Goal: Information Seeking & Learning: Learn about a topic

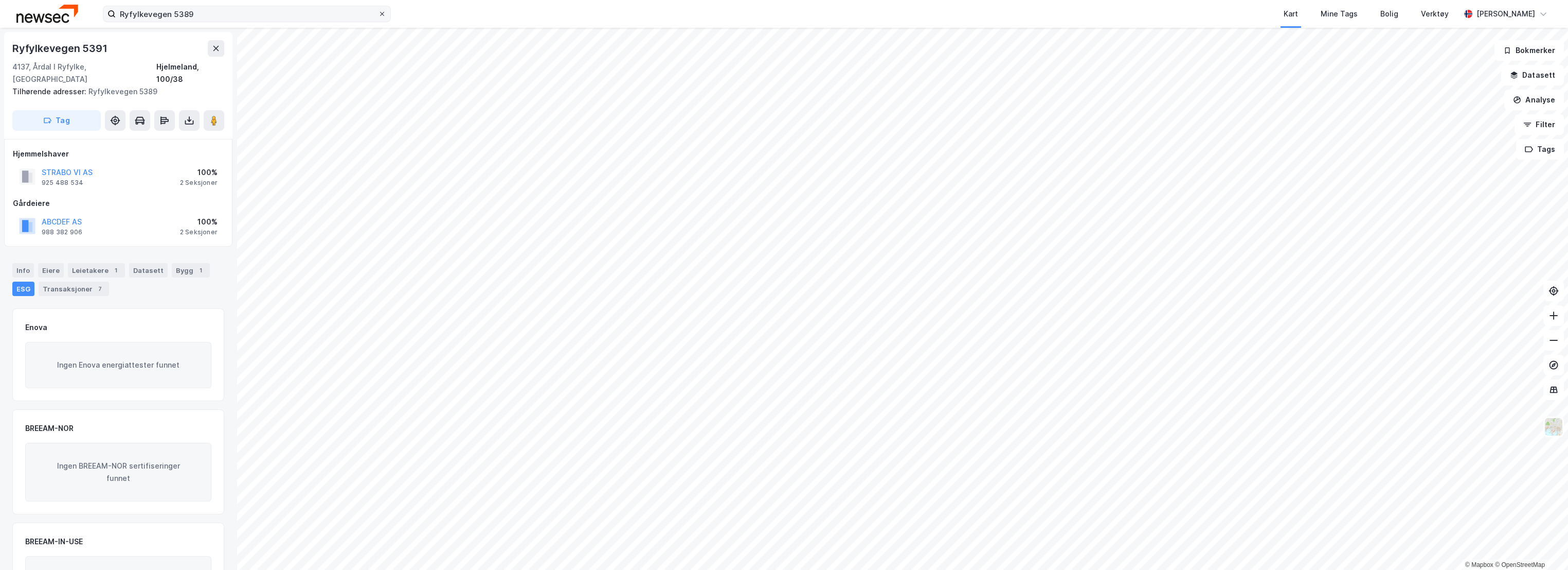
click at [382, 13] on icon at bounding box center [382, 14] width 4 height 4
click at [378, 13] on input "Ryfylkevegen 5389" at bounding box center [246, 13] width 263 height 16
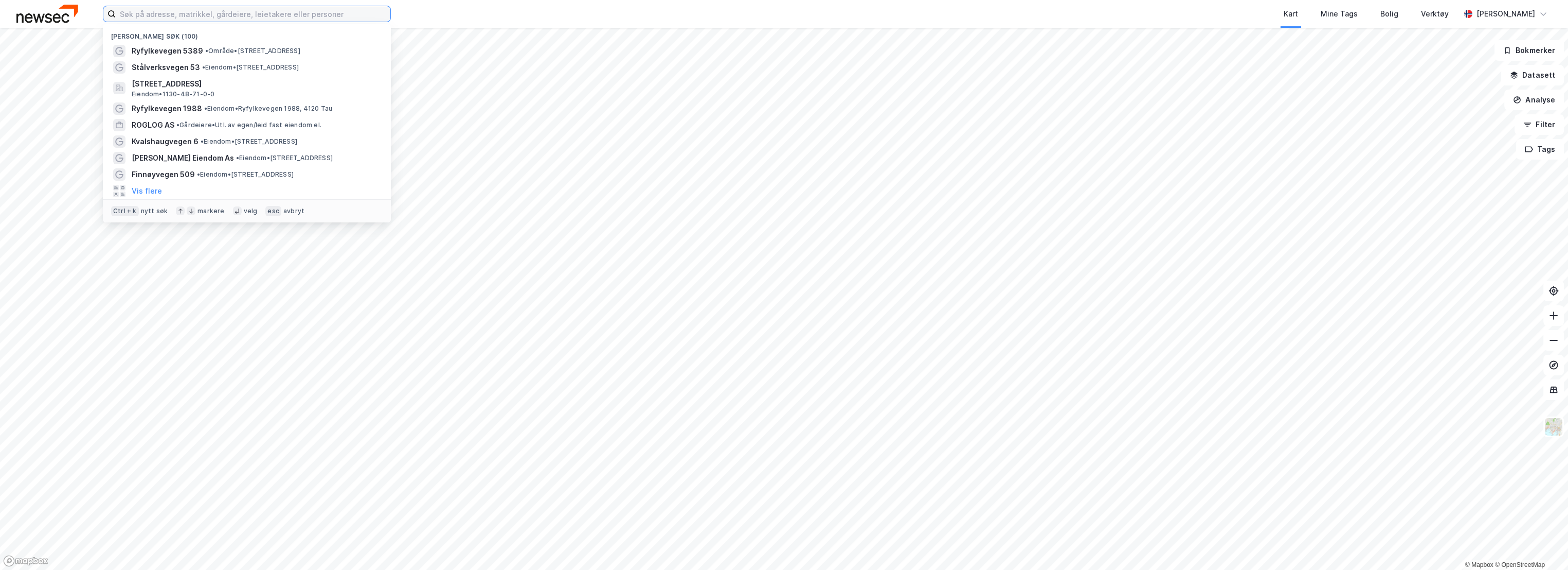
click at [227, 9] on input at bounding box center [252, 13] width 274 height 16
click at [229, 53] on span "• Område • [STREET_ADDRESS]" at bounding box center [252, 50] width 95 height 8
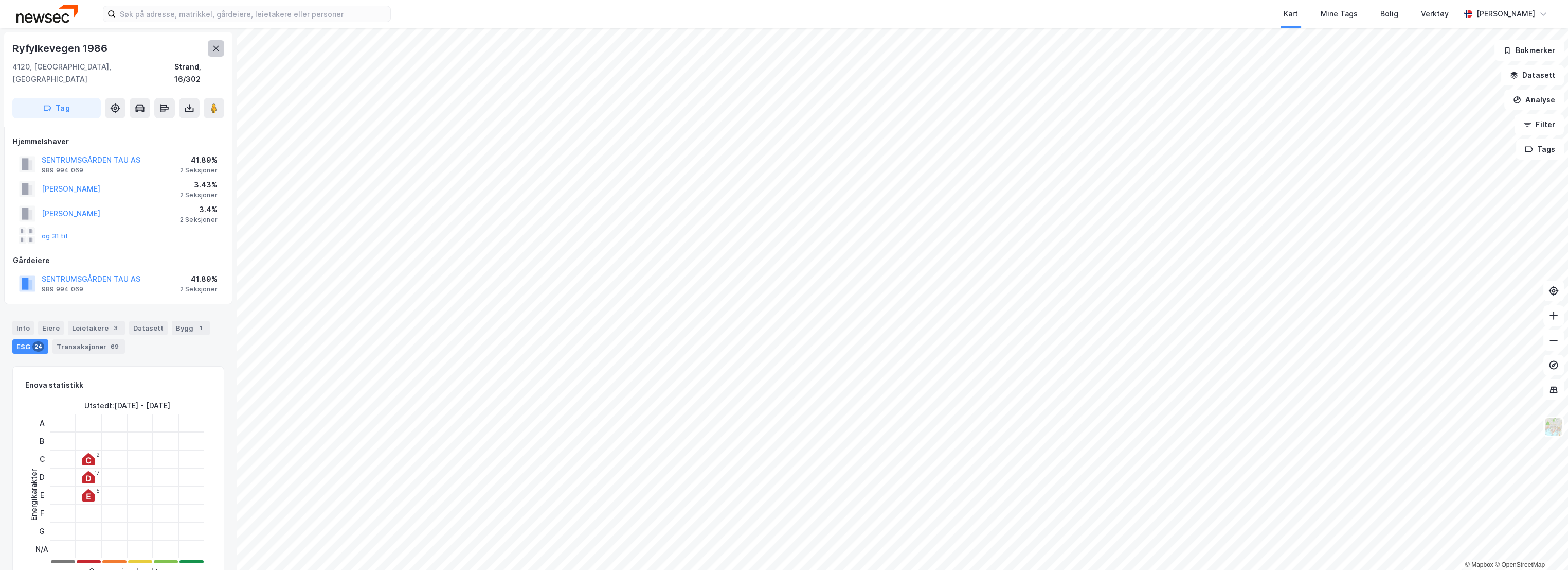
click at [217, 45] on icon at bounding box center [215, 48] width 8 height 8
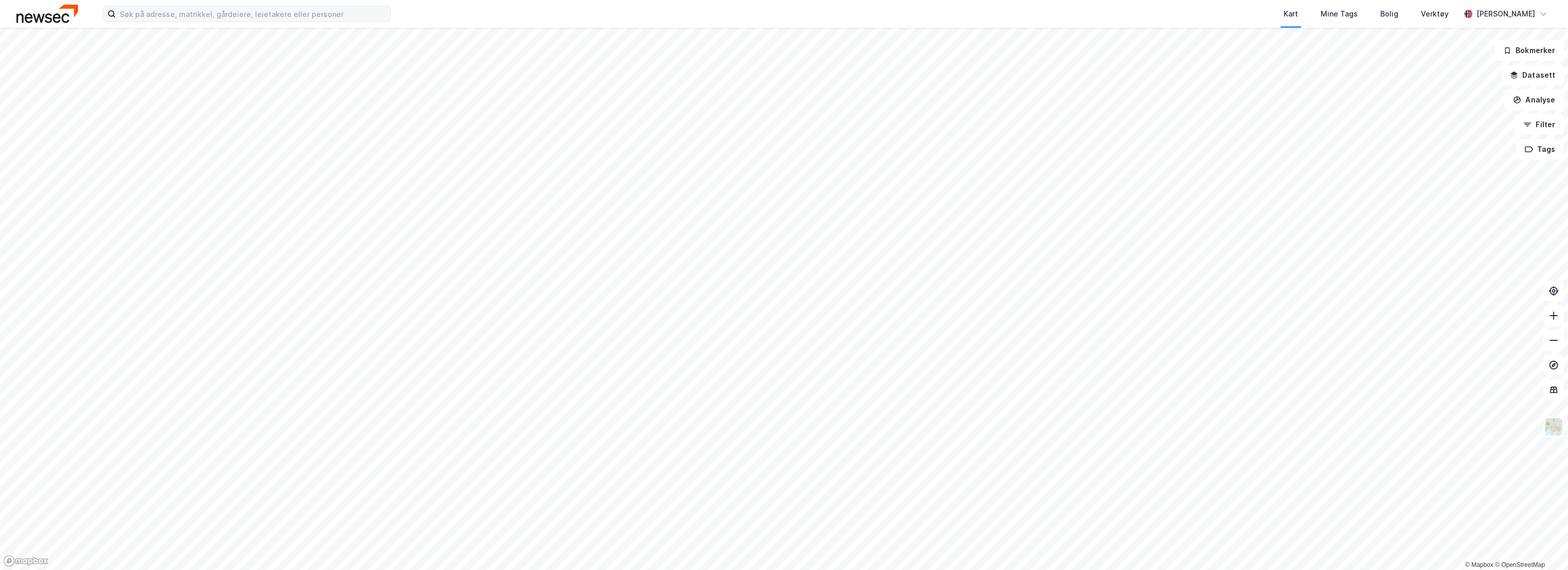
click at [143, 21] on label at bounding box center [246, 14] width 288 height 16
click at [143, 21] on input at bounding box center [252, 13] width 274 height 16
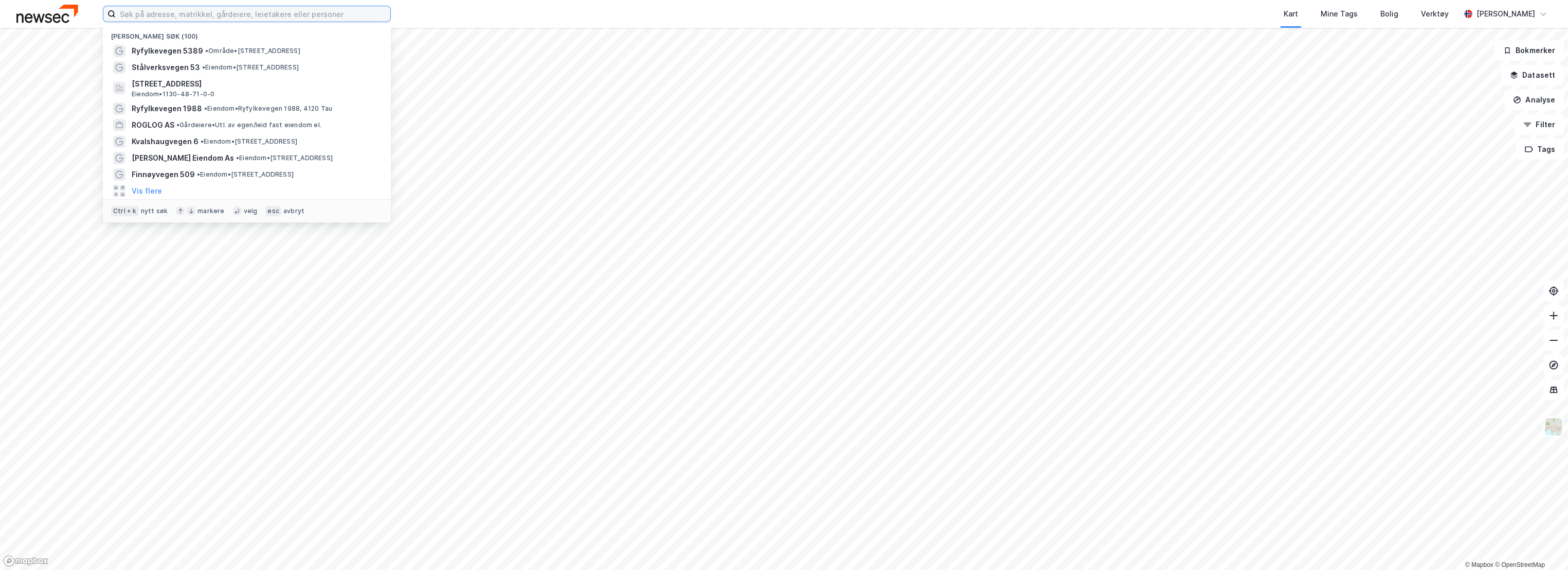
click at [143, 16] on input at bounding box center [252, 13] width 274 height 16
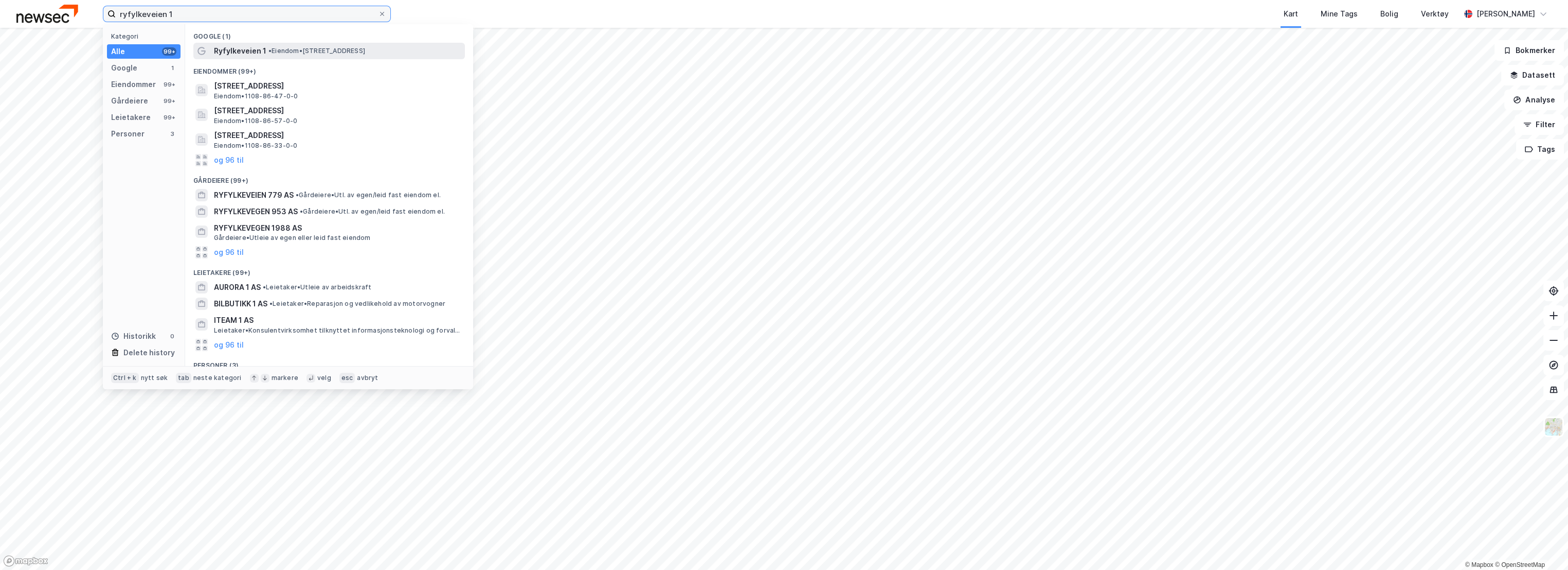
type input "ryfylkeveien 1"
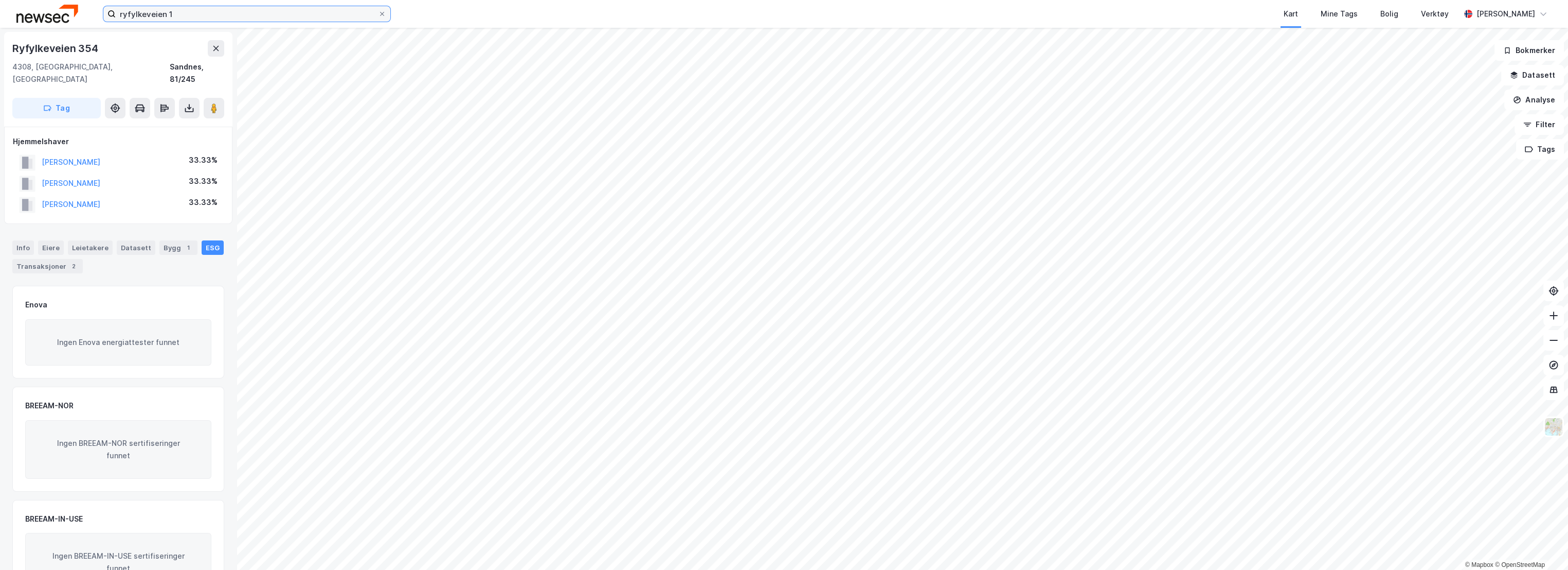
click at [203, 19] on input "ryfylkeveien 1" at bounding box center [246, 13] width 263 height 16
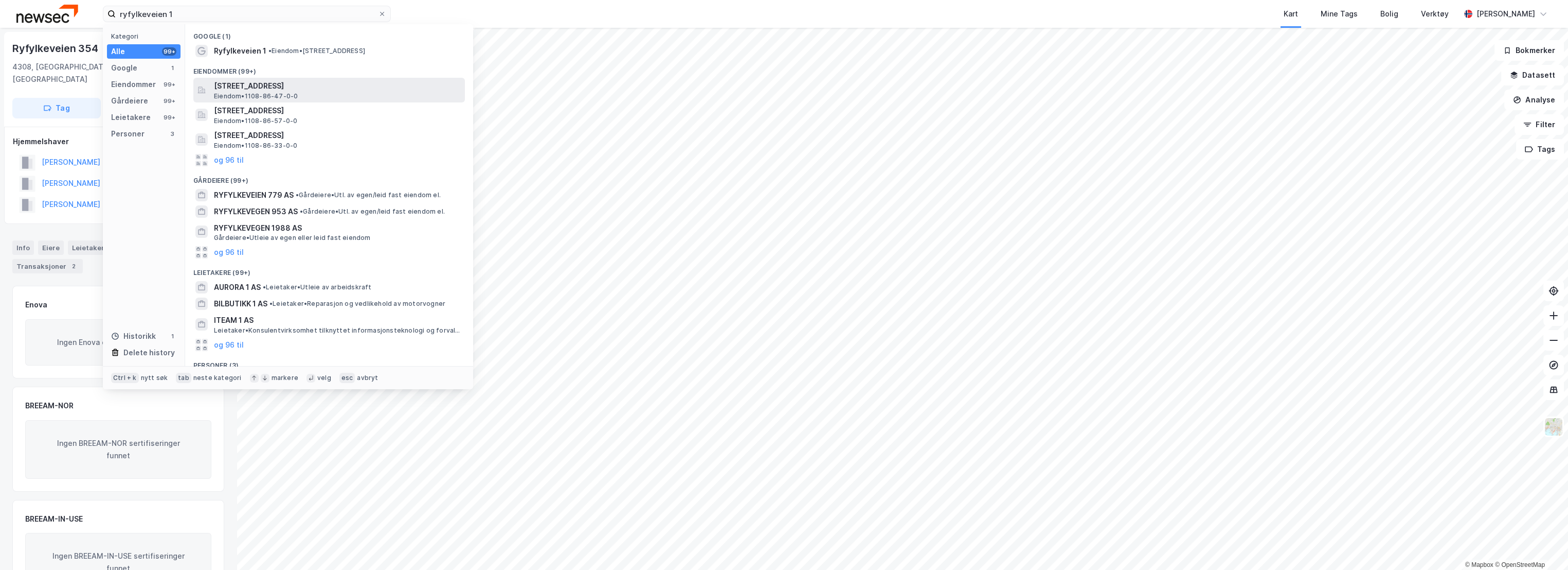
click at [339, 85] on span "[STREET_ADDRESS]" at bounding box center [337, 86] width 247 height 13
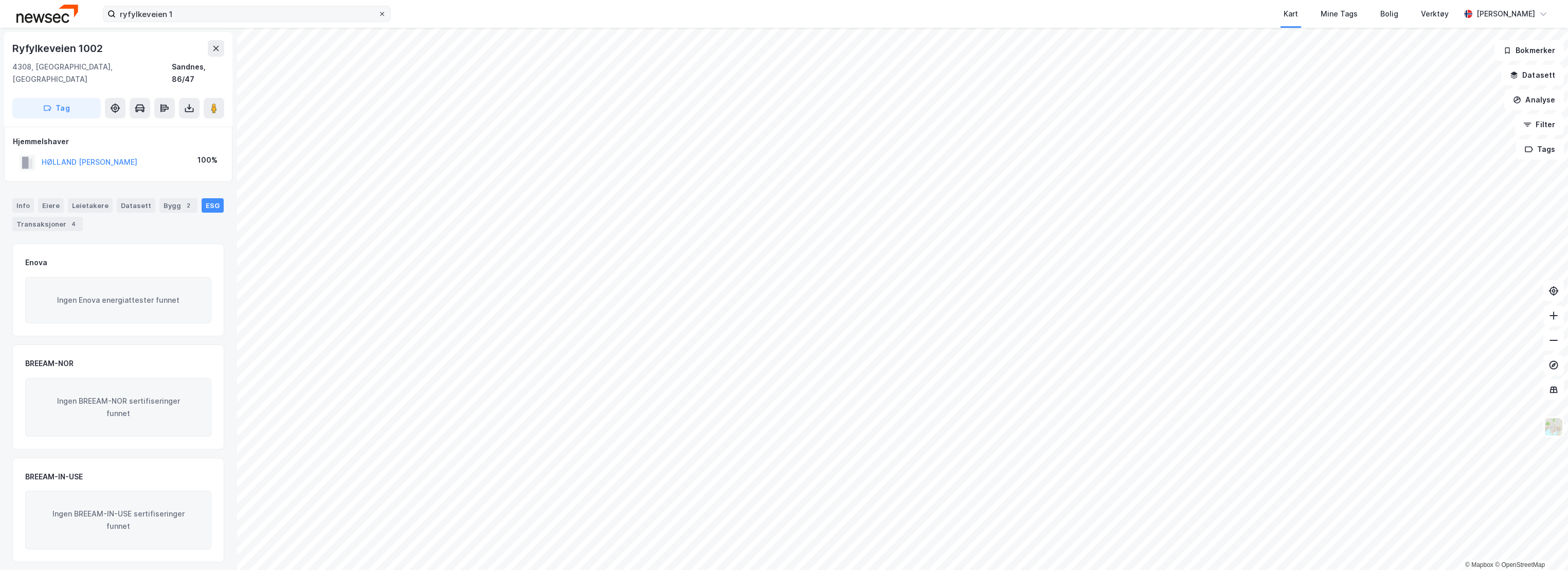
click at [382, 14] on icon at bounding box center [382, 14] width 4 height 4
click at [378, 14] on input "ryfylkeveien 1" at bounding box center [246, 13] width 263 height 16
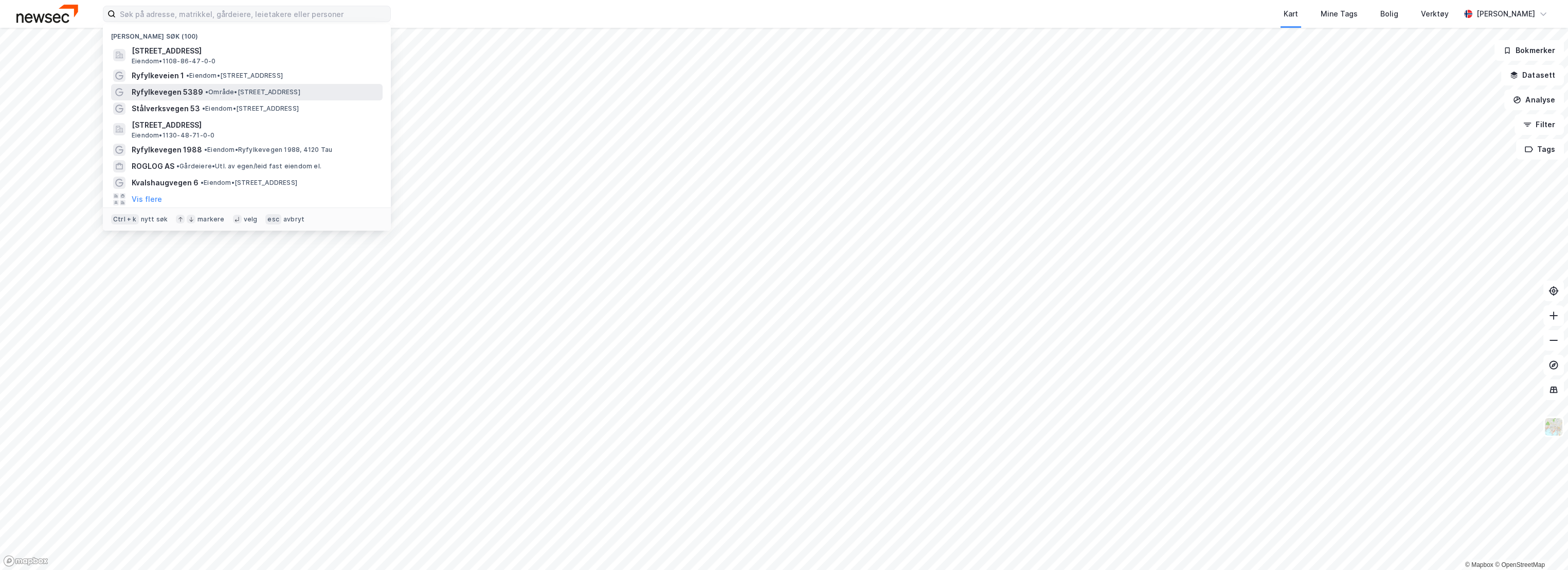
click at [176, 90] on span "Ryfylkevegen 5389" at bounding box center [167, 92] width 72 height 13
